Goal: Check status: Check status

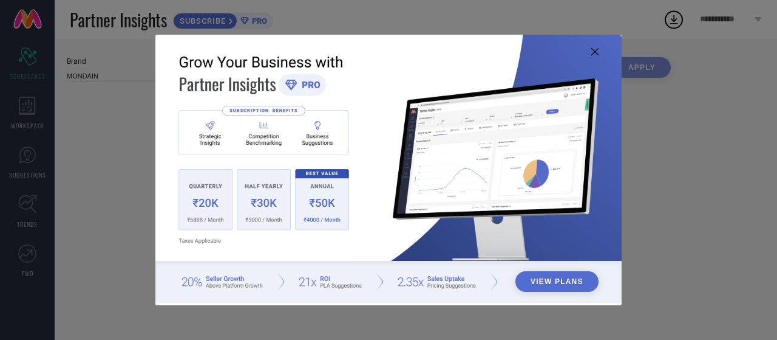
type input "All"
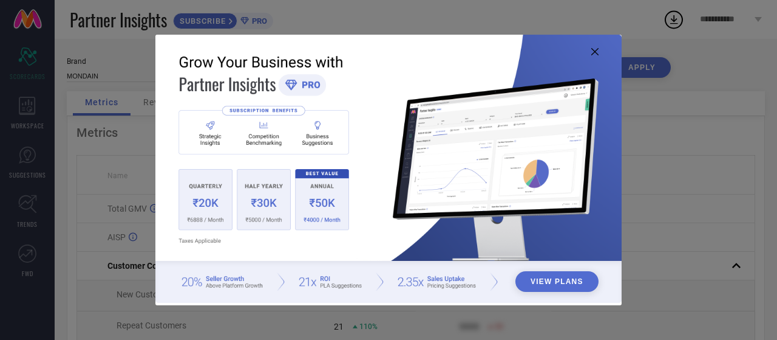
click at [593, 47] on img at bounding box center [388, 169] width 466 height 268
click at [594, 52] on icon at bounding box center [595, 51] width 7 height 7
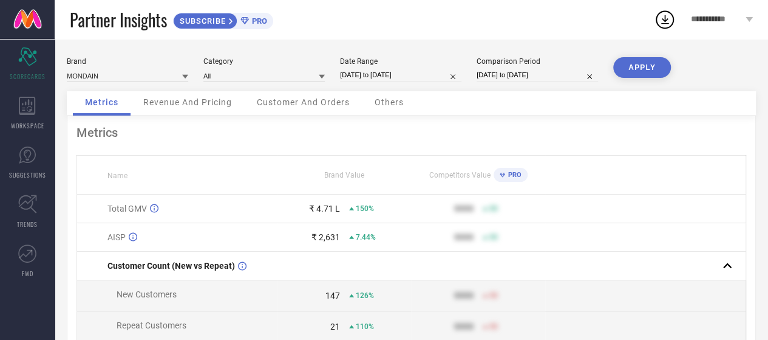
select select "7"
select select "2025"
select select "8"
select select "2025"
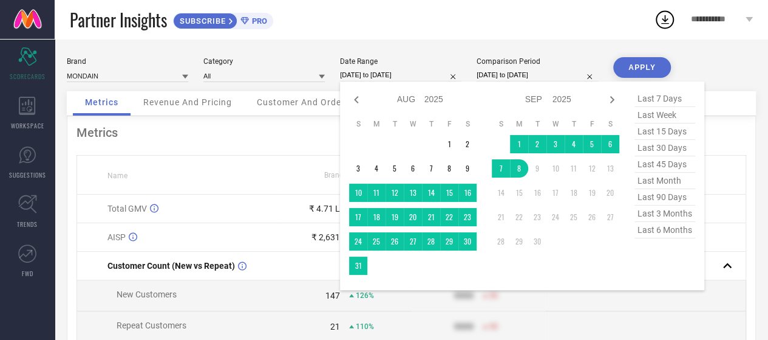
click at [365, 80] on input "[DATE] to [DATE]" at bounding box center [400, 75] width 121 height 13
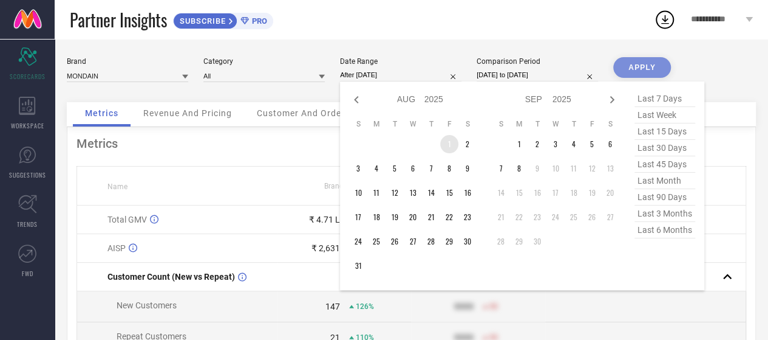
click at [449, 145] on td "1" at bounding box center [449, 144] width 18 height 18
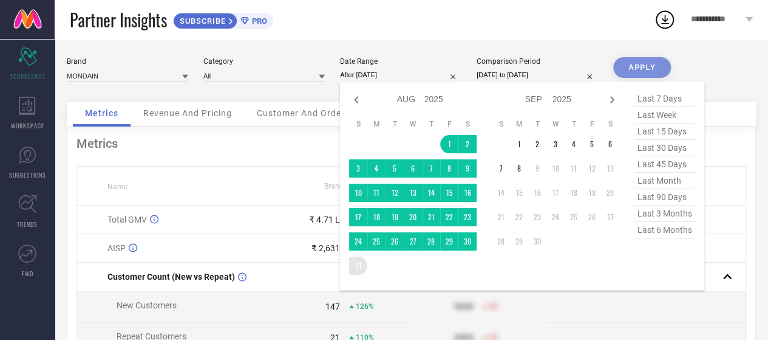
type input "[DATE] to [DATE]"
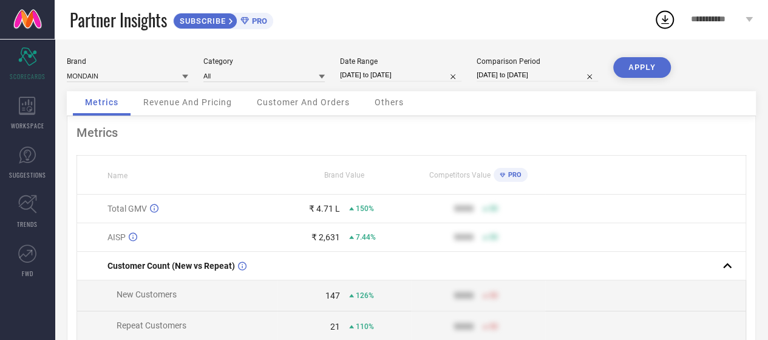
click at [631, 72] on button "APPLY" at bounding box center [642, 67] width 58 height 21
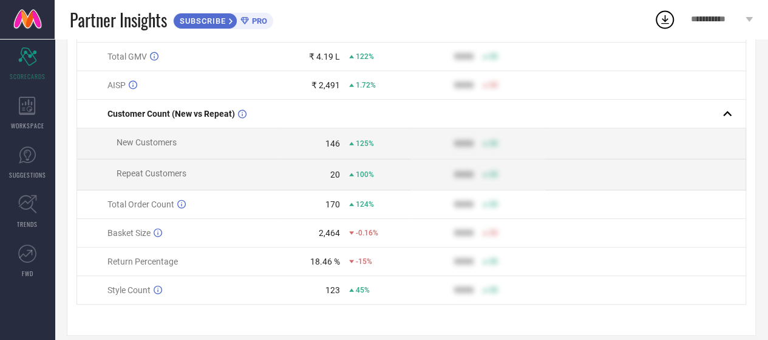
scroll to position [168, 0]
